Goal: Task Accomplishment & Management: Use online tool/utility

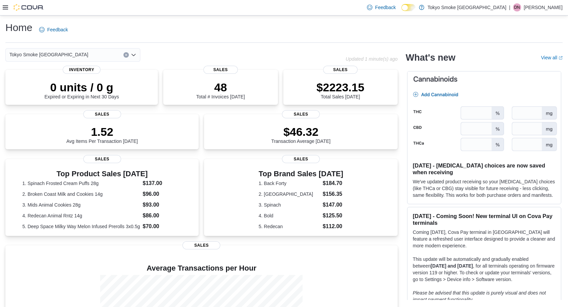
click at [5, 7] on icon at bounding box center [5, 7] width 5 height 4
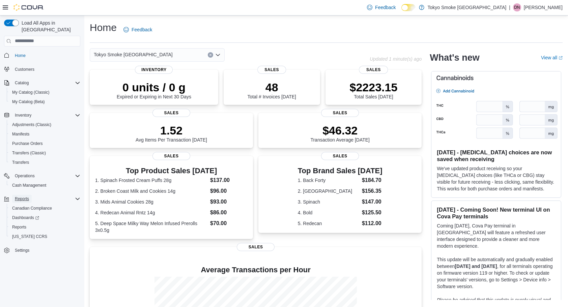
click at [20, 196] on span "Reports" at bounding box center [22, 198] width 14 height 5
click at [18, 225] on span "Reports" at bounding box center [19, 227] width 14 height 5
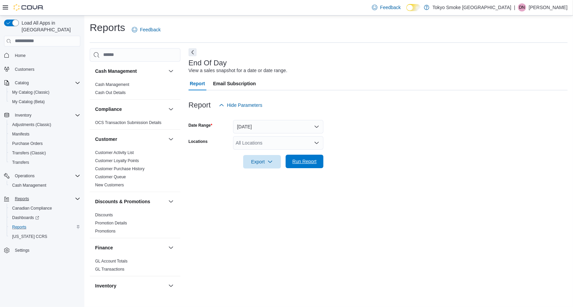
click at [306, 162] on span "Run Report" at bounding box center [305, 161] width 24 height 7
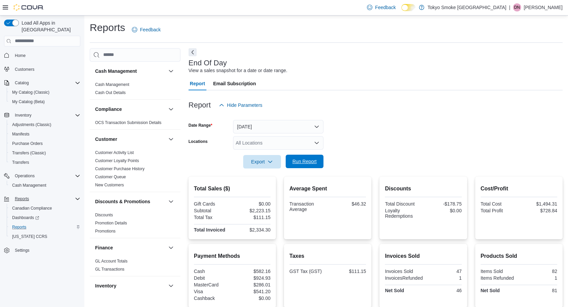
click at [323, 161] on button "Run Report" at bounding box center [305, 161] width 38 height 13
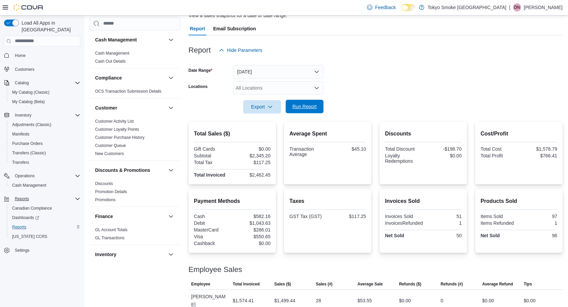
scroll to position [70, 0]
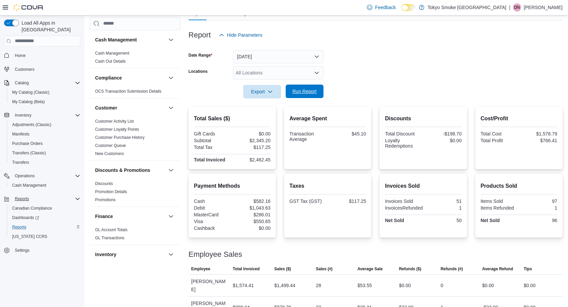
click at [306, 90] on span "Run Report" at bounding box center [305, 91] width 24 height 7
click at [427, 25] on div at bounding box center [376, 24] width 374 height 8
